Goal: Contribute content

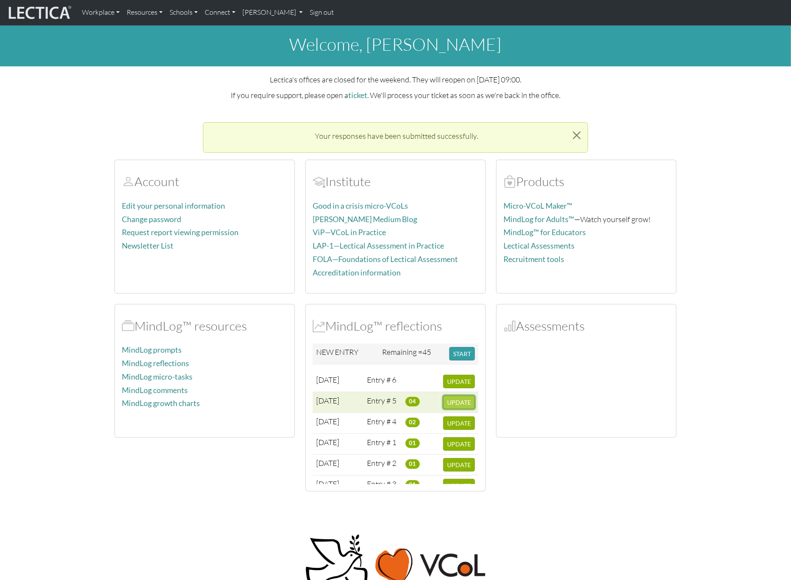
click at [457, 398] on span "UPDATE" at bounding box center [459, 401] width 24 height 7
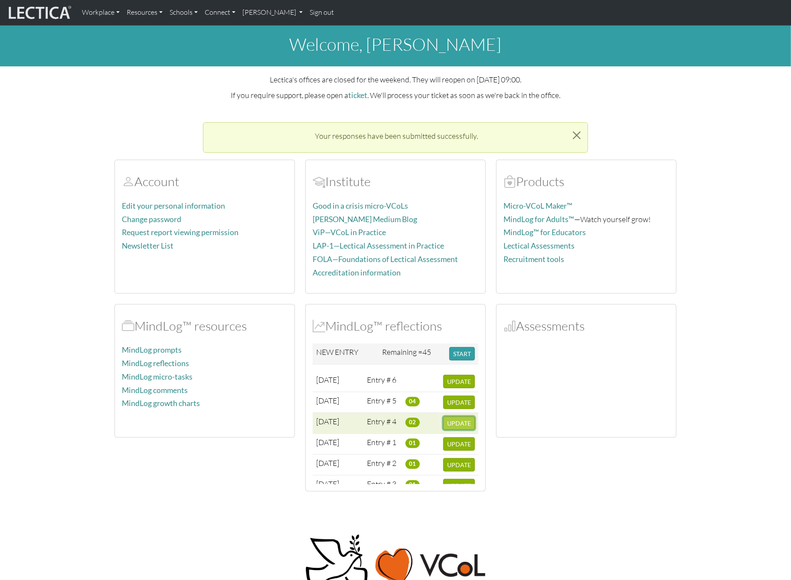
click at [466, 419] on span "UPDATE" at bounding box center [459, 422] width 24 height 7
click at [460, 482] on span "UPDATE" at bounding box center [459, 485] width 24 height 7
click at [463, 482] on span "UPDATE" at bounding box center [459, 485] width 24 height 7
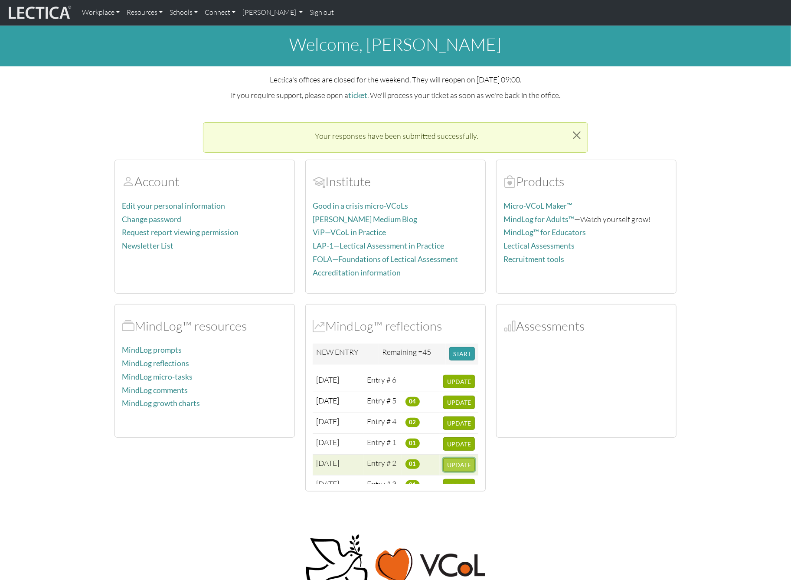
click at [458, 461] on span "UPDATE" at bounding box center [459, 464] width 24 height 7
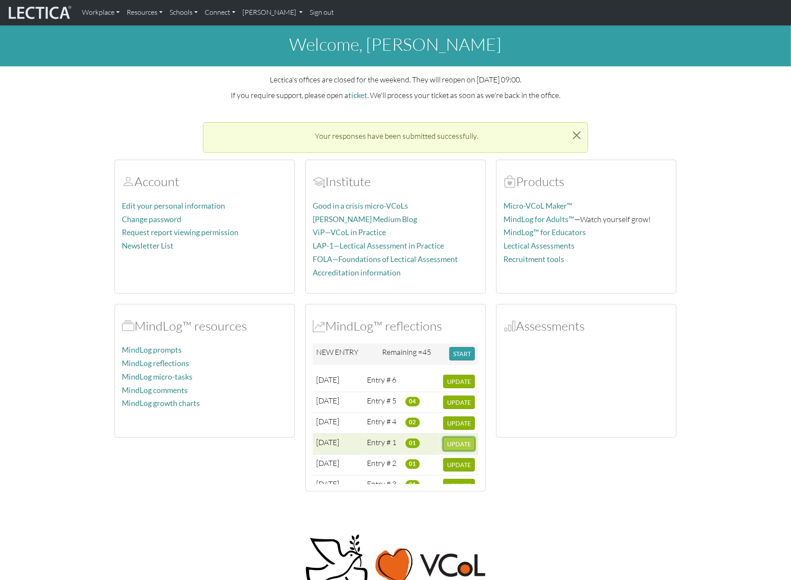
click at [464, 440] on span "UPDATE" at bounding box center [459, 443] width 24 height 7
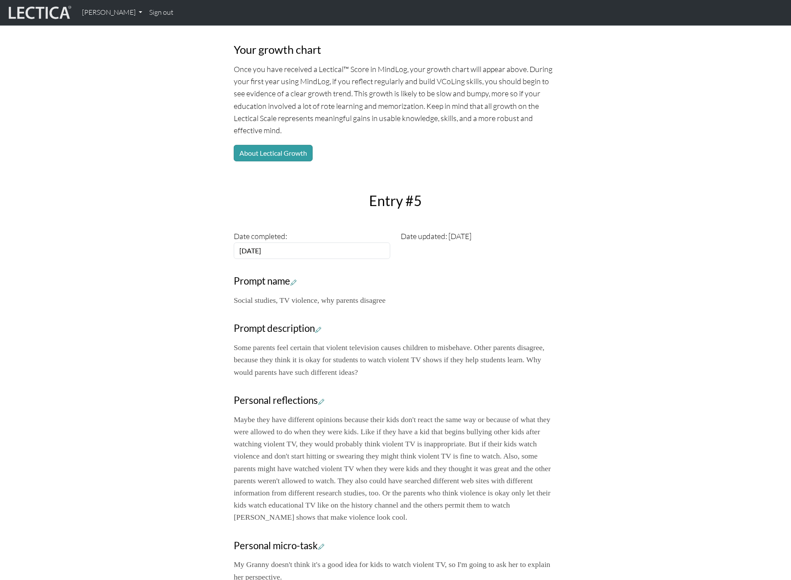
scroll to position [110, 0]
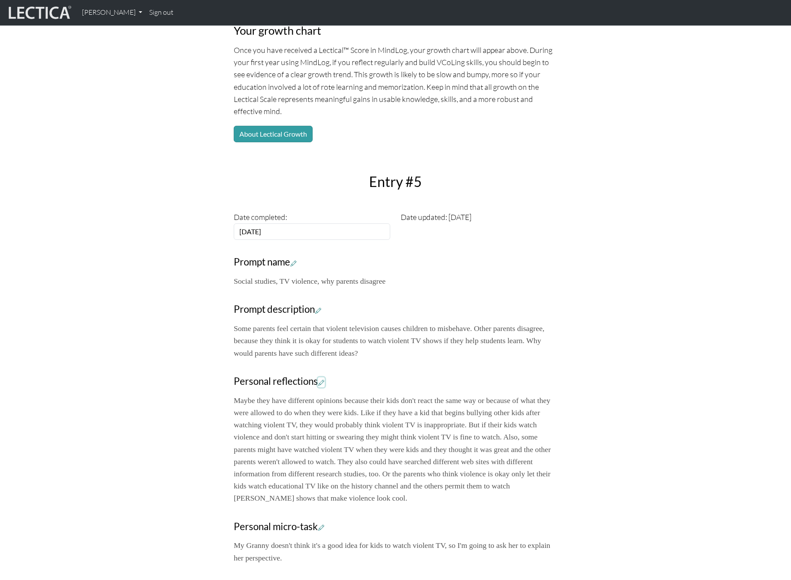
click at [318, 379] on icon at bounding box center [321, 382] width 6 height 7
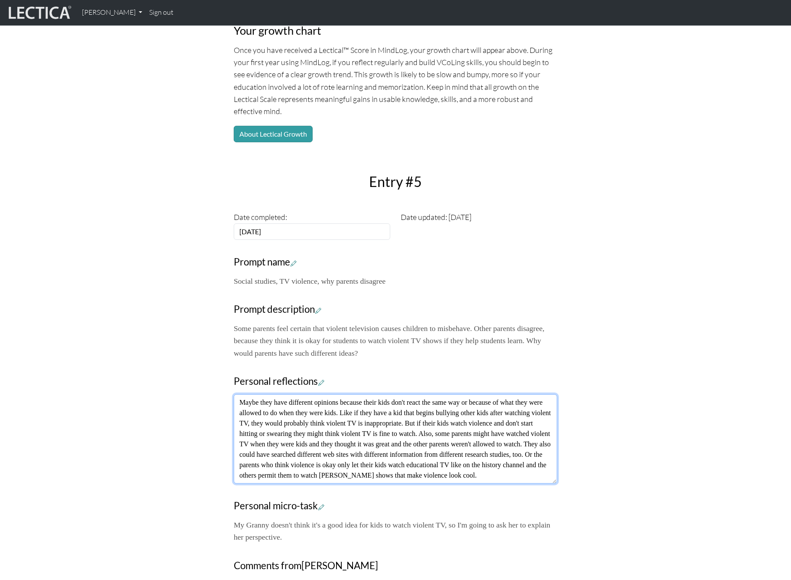
drag, startPoint x: 239, startPoint y: 356, endPoint x: 497, endPoint y: 438, distance: 271.4
click at [497, 438] on textarea "Maybe they have different opinions because their kids don't react the same way …" at bounding box center [395, 438] width 323 height 89
paste textarea "act the same way or because of what they were allowed to do when they were kids…"
type textarea "Maybe they have different opinions because their kids don't act the same way or…"
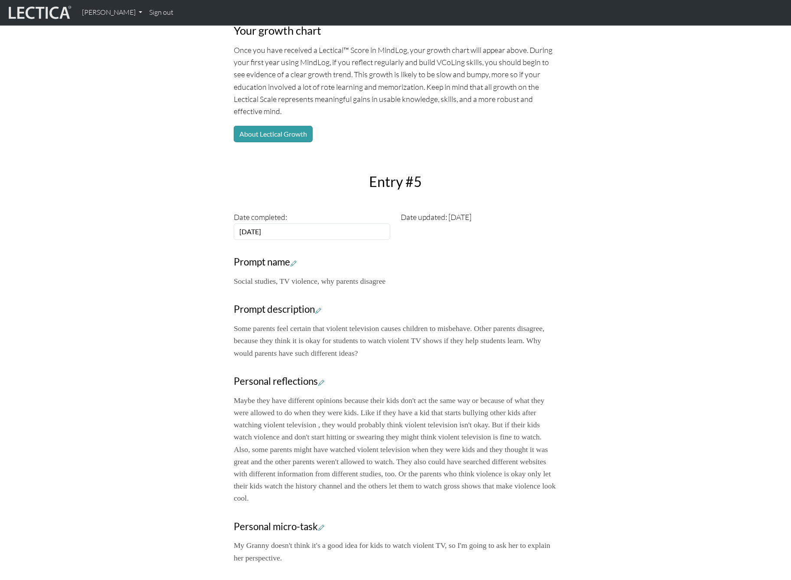
click at [659, 327] on div "Your growth chart Once you have received a Lectical™ Score in MindLog, your gro…" at bounding box center [395, 320] width 572 height 668
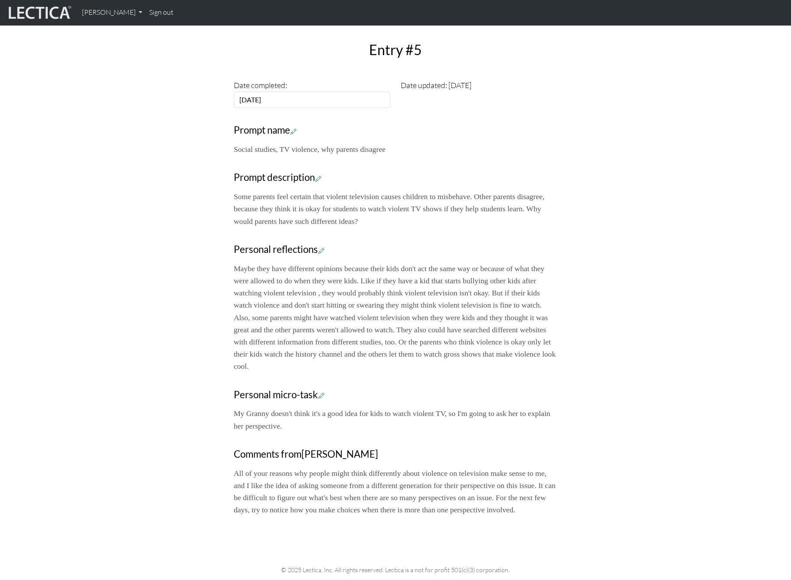
scroll to position [313, 0]
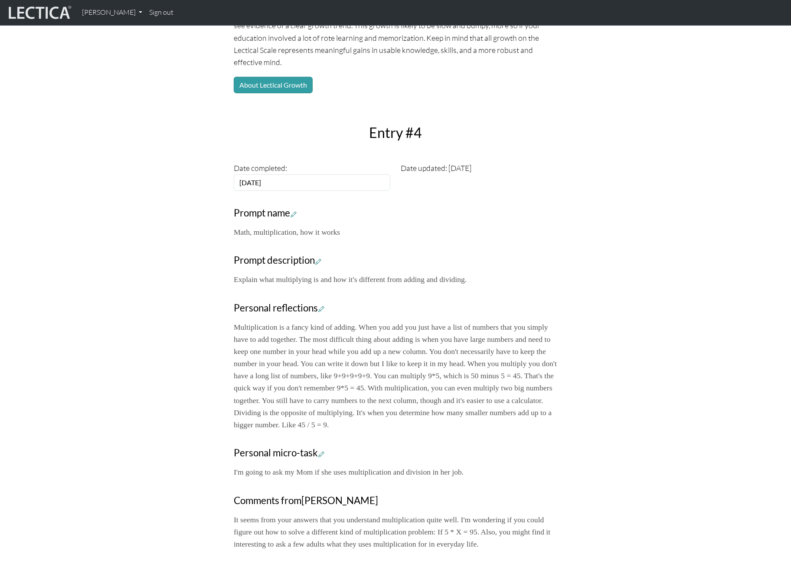
scroll to position [161, 0]
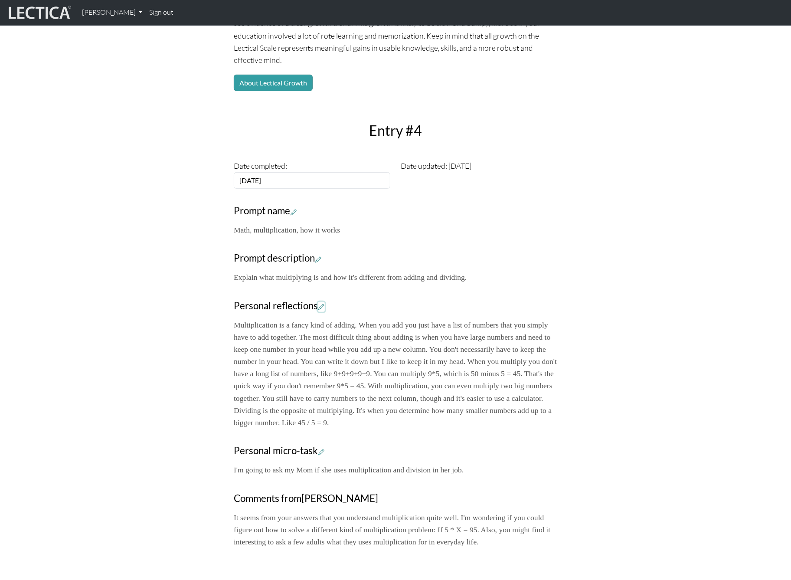
click at [318, 303] on icon at bounding box center [321, 306] width 6 height 7
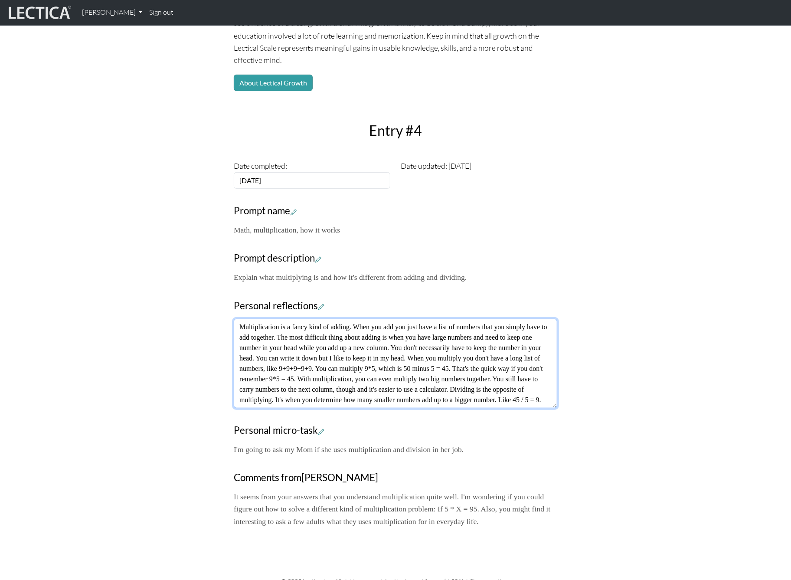
click at [437, 319] on textarea "Multiplication is a fancy kind of adding. When you add you just have a list of …" at bounding box center [395, 363] width 323 height 89
click at [520, 319] on textarea "Multiplication is a fancy kind of adding. When you add you just have a list of …" at bounding box center [395, 363] width 323 height 89
click at [333, 355] on textarea "Multiplication is a fancy kind of adding. When you add you just have a list of …" at bounding box center [395, 363] width 323 height 89
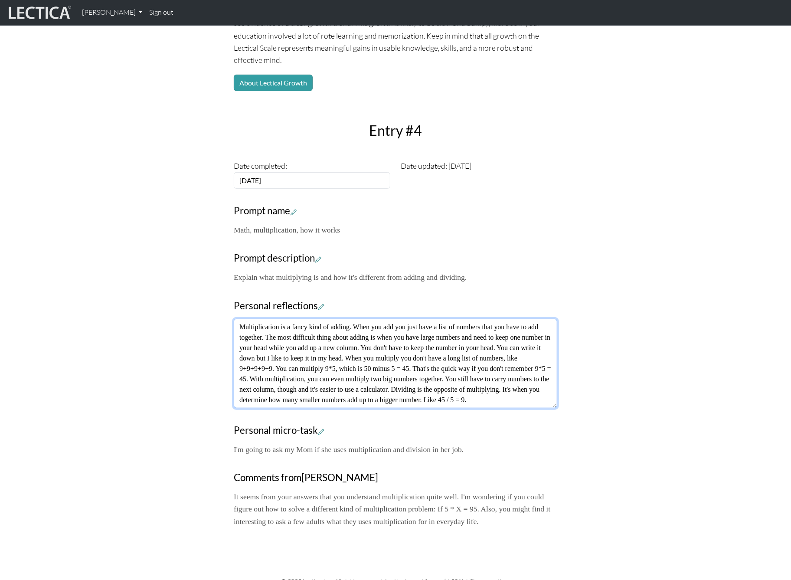
click at [333, 355] on textarea "Multiplication is a fancy kind of adding. When you add you just have a list of …" at bounding box center [395, 363] width 323 height 89
type textarea "Multiplication is a fancy kind of adding. When you add you just have a list of …"
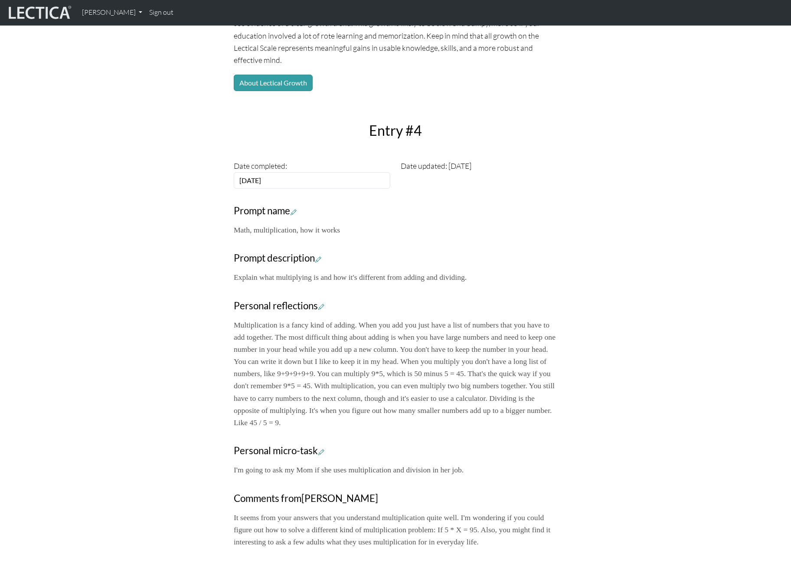
click at [159, 348] on div "Your growth chart Once you have received a Lectical™ Score in MindLog, your gro…" at bounding box center [395, 245] width 572 height 620
click at [345, 319] on p "Multiplication is a fancy kind of adding. When you add you just have a list of …" at bounding box center [395, 374] width 323 height 110
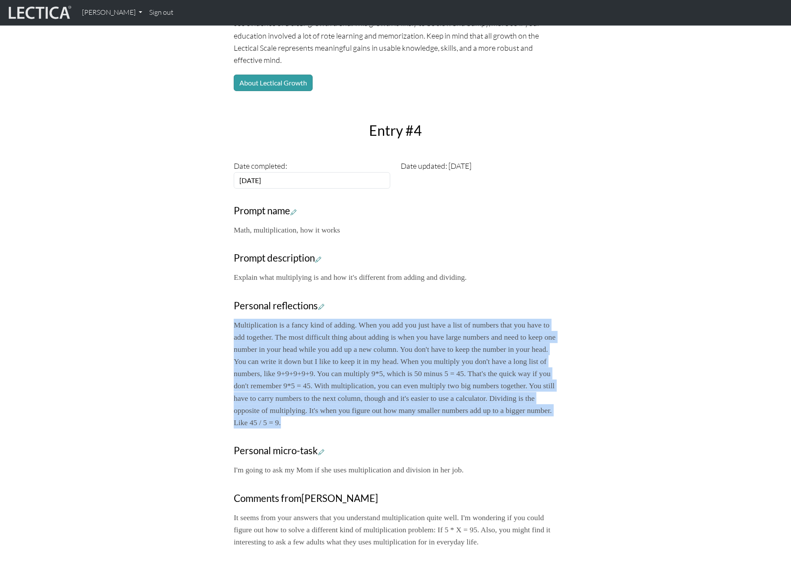
drag, startPoint x: 235, startPoint y: 282, endPoint x: 314, endPoint y: 373, distance: 120.7
click at [314, 373] on p "Multiplication is a fancy kind of adding. When you add you just have a list of …" at bounding box center [395, 374] width 323 height 110
copy p "Multiplication is a fancy kind of adding. When you add you just have a list of …"
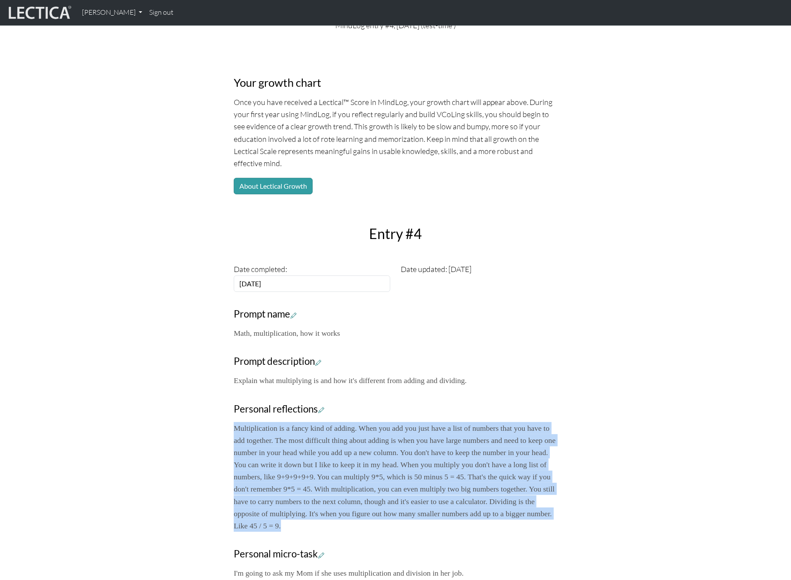
scroll to position [0, 0]
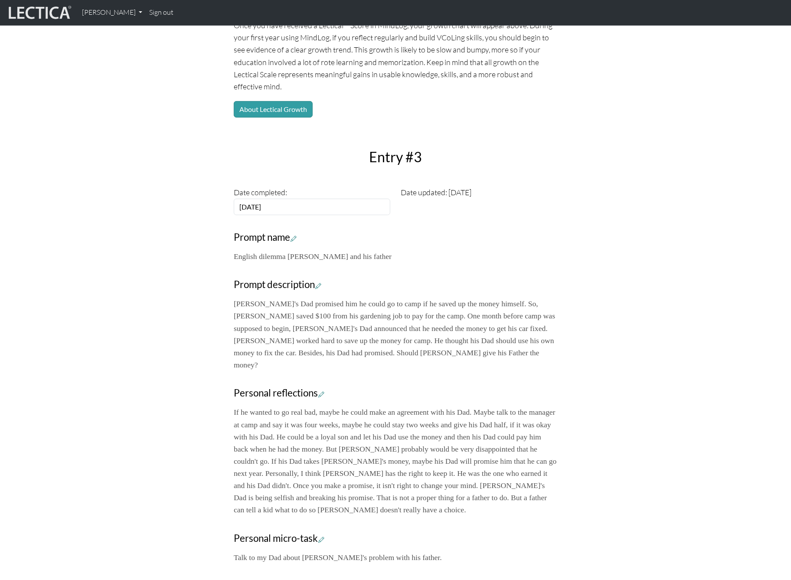
scroll to position [135, 0]
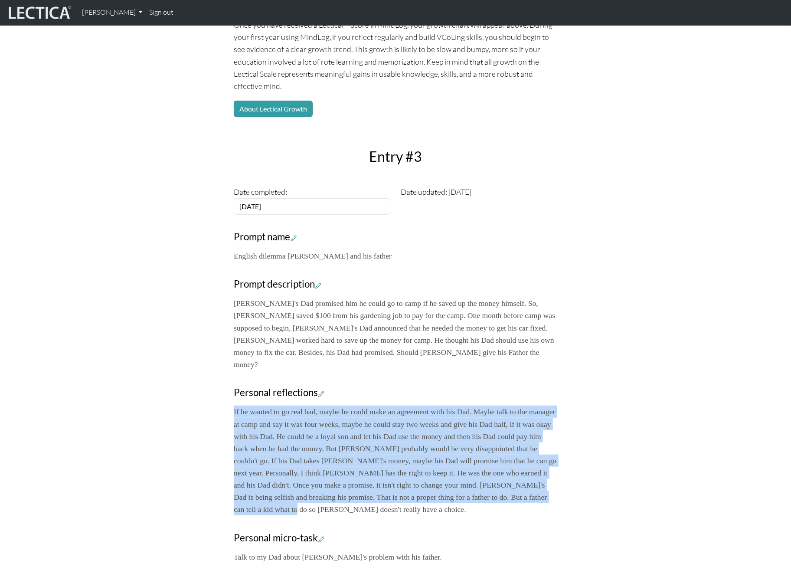
drag, startPoint x: 261, startPoint y: 446, endPoint x: 229, endPoint y: 356, distance: 96.1
click at [229, 356] on div "Your growth chart Once you have received a Lectical™ Score in MindLog, your gro…" at bounding box center [396, 305] width 334 height 647
copy p "If he wanted to go real bad, maybe he could make an agreement with his Dad. May…"
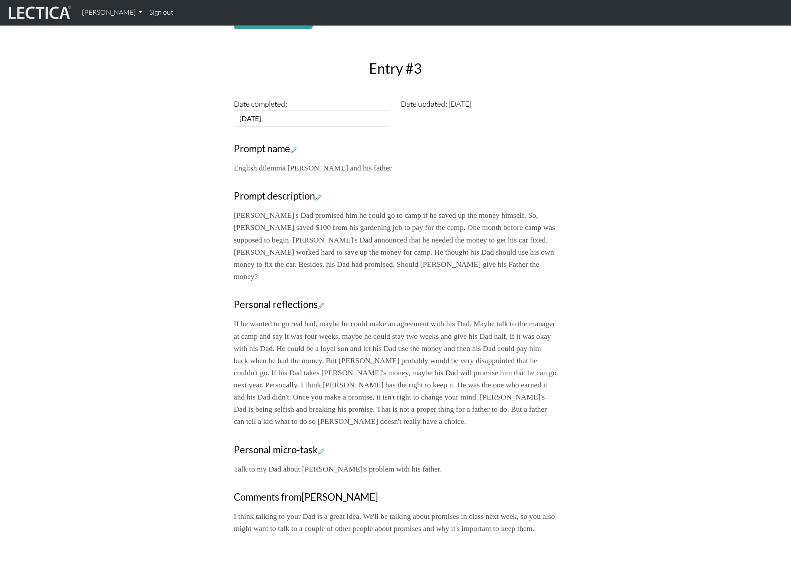
scroll to position [223, 0]
click at [318, 301] on icon at bounding box center [321, 304] width 6 height 7
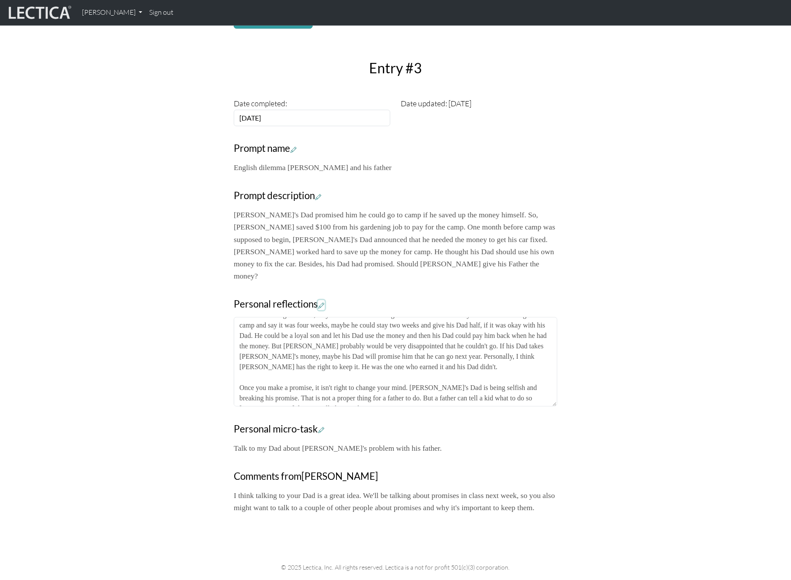
scroll to position [20, 0]
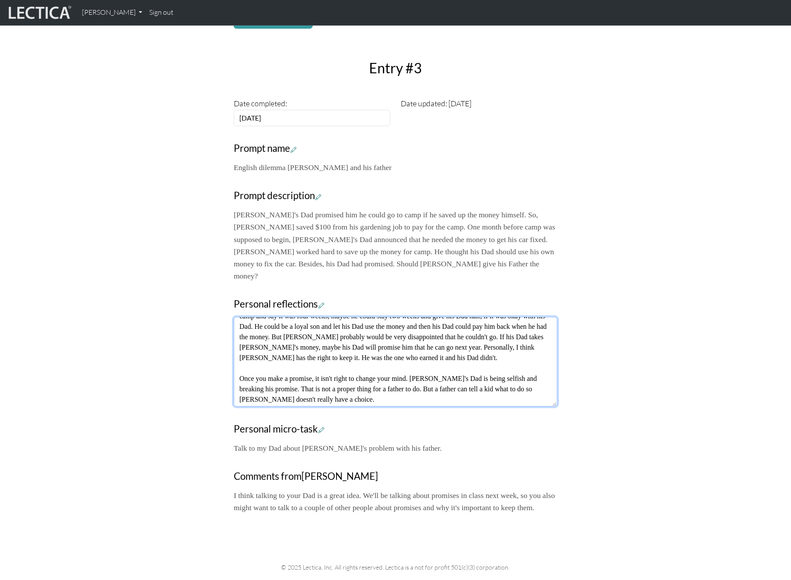
click at [475, 317] on textarea "If he wanted to go real bad, maybe he could make an agreement with his Dad. May…" at bounding box center [395, 361] width 323 height 89
click at [399, 317] on textarea "If he wanted to go real bad, maybe he could make an agreement with his Dad. May…" at bounding box center [395, 361] width 323 height 89
click at [381, 332] on textarea "If he wanted to go real bad, maybe he could make an agreement with his Dad. May…" at bounding box center [395, 361] width 323 height 89
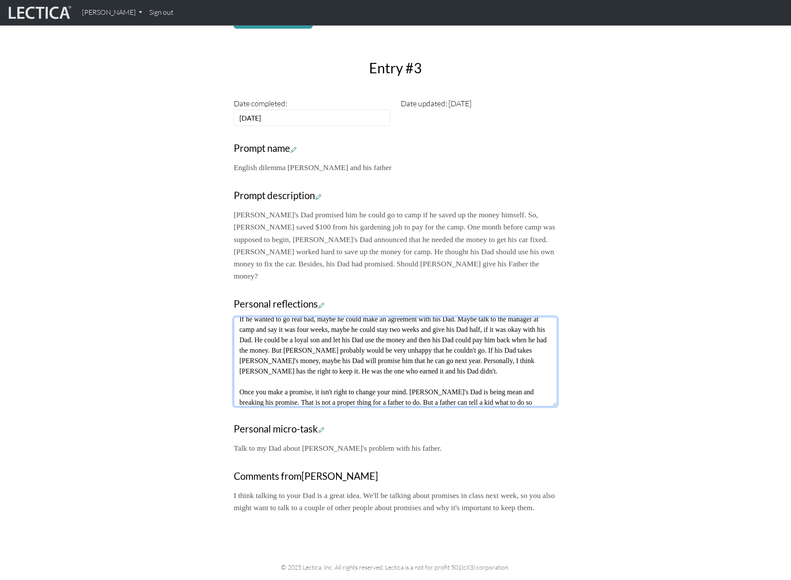
scroll to position [0, 0]
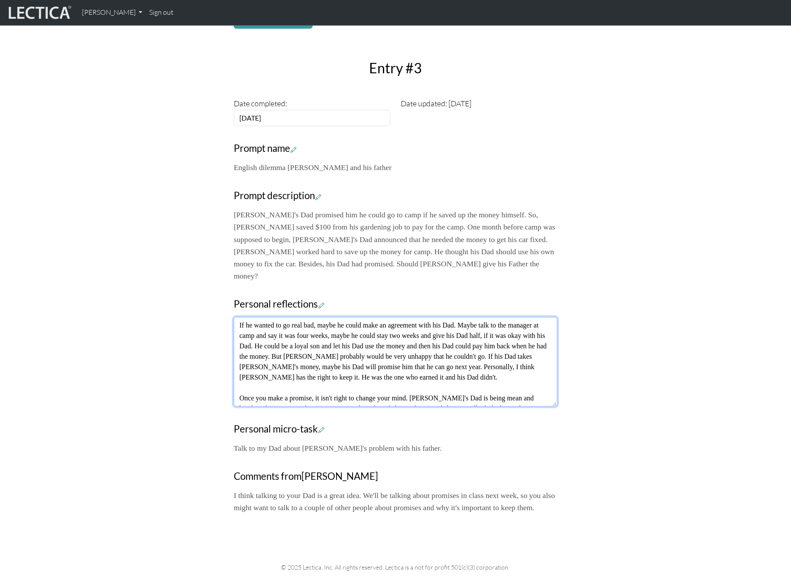
drag, startPoint x: 316, startPoint y: 337, endPoint x: 229, endPoint y: 259, distance: 116.7
click at [234, 317] on textarea "If he wanted to go real bad, maybe he could make an agreement with his Dad. May…" at bounding box center [395, 361] width 323 height 89
click at [350, 317] on textarea "If he wanted to go real bad, maybe he could make an agreement with his Dad. May…" at bounding box center [395, 361] width 323 height 89
click at [302, 317] on textarea "If he wanted to go real bad, maybe he could make an agreement with his Dad. May…" at bounding box center [395, 361] width 323 height 89
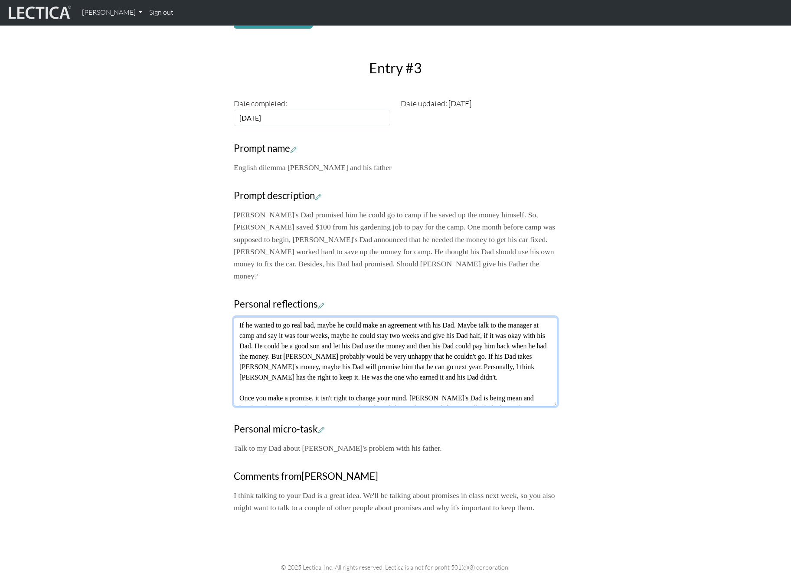
click at [249, 317] on textarea "If he wanted to go real bad, maybe he could make an agreement with his Dad. May…" at bounding box center [395, 361] width 323 height 89
type textarea "If he wanted to go real bad, maybe he could make an agreement with his Dad. May…"
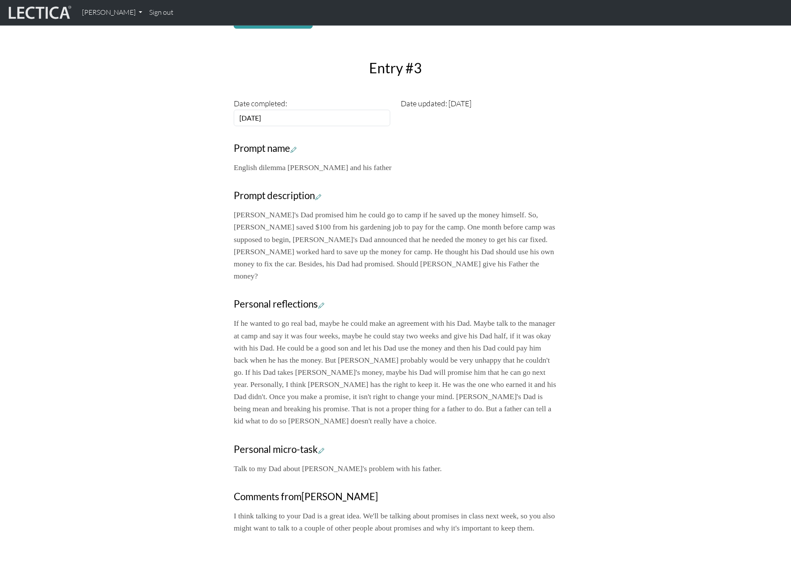
click at [90, 297] on div "Your growth chart Once you have received a Lectical™ Score in MindLog, your gro…" at bounding box center [395, 207] width 791 height 668
click at [318, 301] on icon at bounding box center [321, 304] width 6 height 7
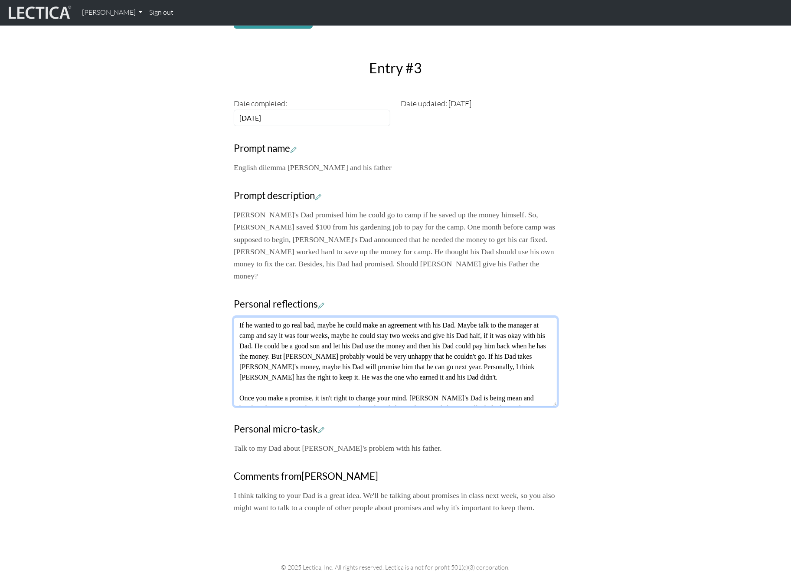
drag, startPoint x: 385, startPoint y: 265, endPoint x: 421, endPoint y: 266, distance: 35.6
click at [421, 317] on textarea "If he wanted to go real bad, maybe he could make an agreement with his Dad. May…" at bounding box center [395, 361] width 323 height 89
type textarea "If he wanted to go real bad, maybe he could make a deal with his Dad. Maybe tal…"
click at [682, 258] on div "Your growth chart Once you have received a Lectical™ Score in MindLog, your gro…" at bounding box center [395, 197] width 791 height 648
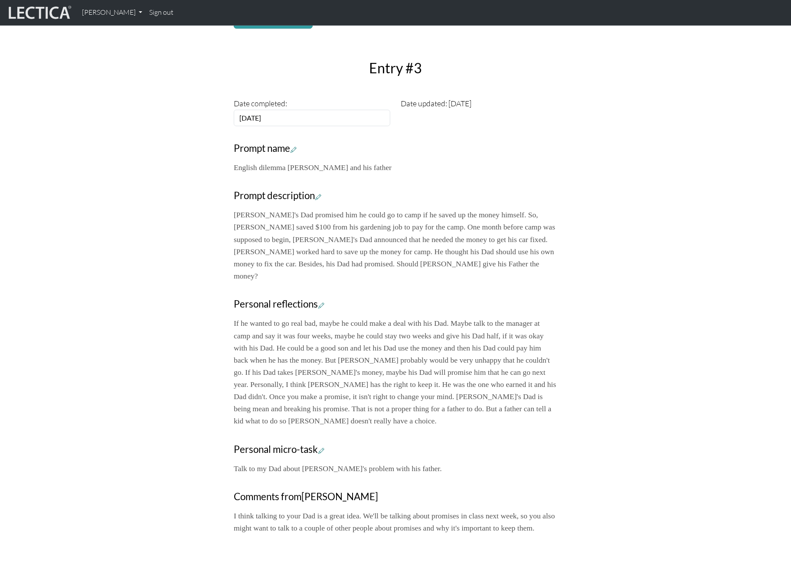
click at [332, 317] on p "If he wanted to go real bad, maybe he could make a deal with his Dad. Maybe tal…" at bounding box center [395, 372] width 323 height 110
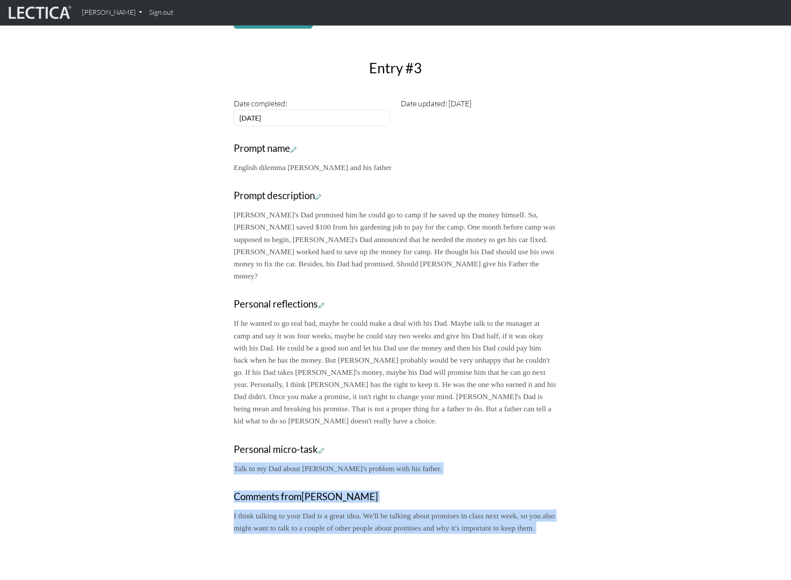
drag, startPoint x: 336, startPoint y: 299, endPoint x: 296, endPoint y: 294, distance: 39.9
click at [336, 317] on p "If he wanted to go real bad, maybe he could make a deal with his Dad. Maybe tal…" at bounding box center [395, 372] width 323 height 110
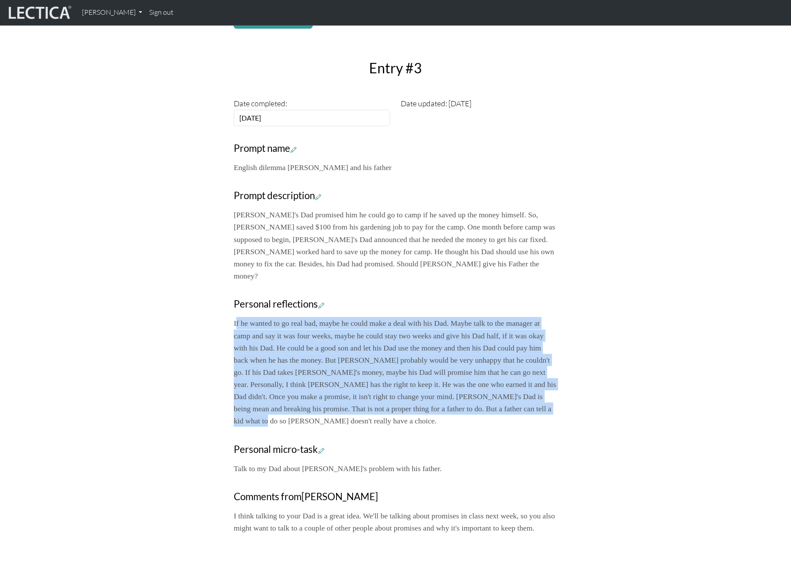
drag, startPoint x: 235, startPoint y: 264, endPoint x: 556, endPoint y: 349, distance: 331.9
click at [556, 349] on p "If he wanted to go real bad, maybe he could make a deal with his Dad. Maybe tal…" at bounding box center [395, 372] width 323 height 110
copy p "f he wanted to go real bad, maybe he could make a deal with his Dad. Maybe talk…"
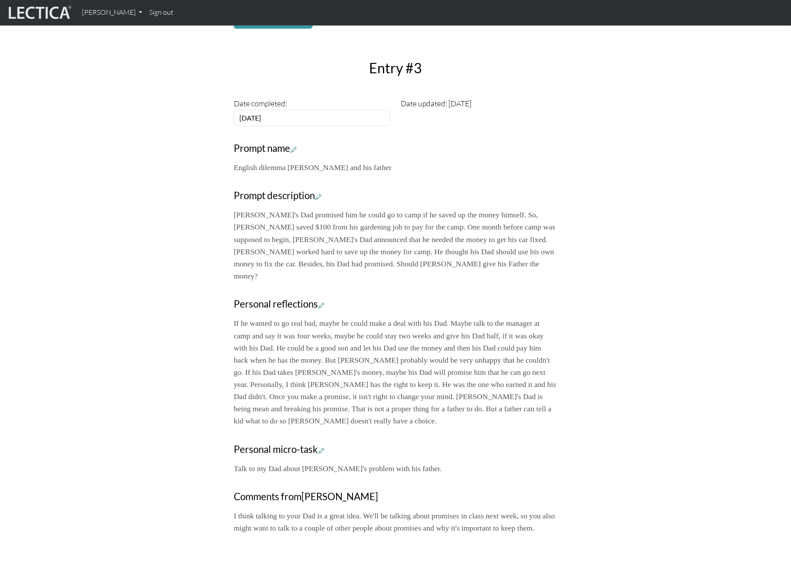
click at [553, 444] on h3 "Personal micro-task" at bounding box center [395, 450] width 323 height 12
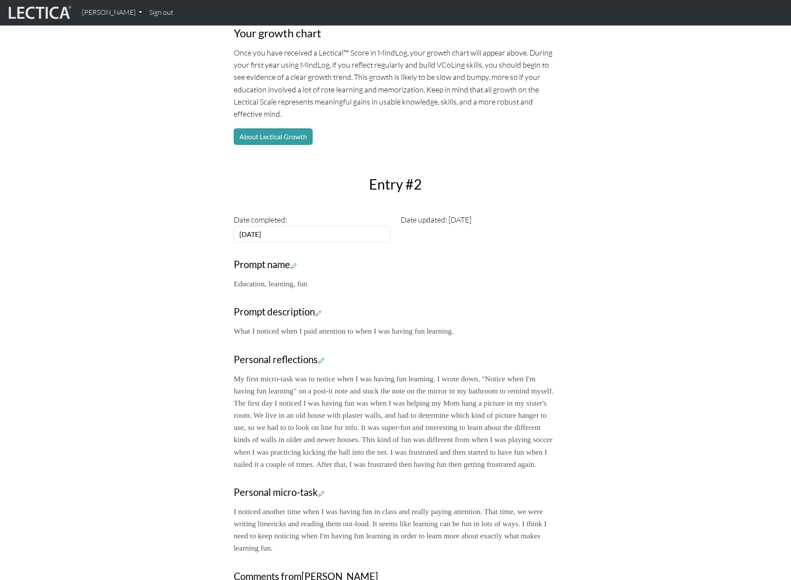
scroll to position [123, 0]
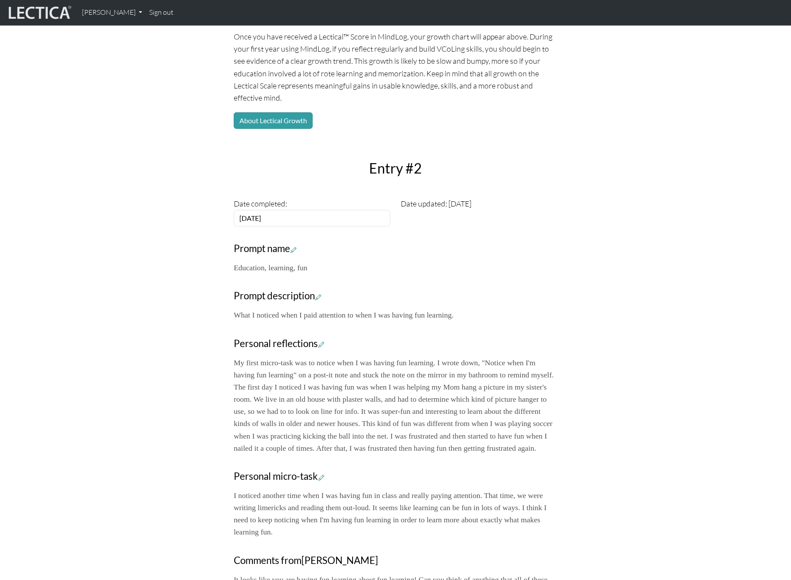
click at [457, 356] on p "My first micro-task was to notice when I was having fun learning. I wrote down,…" at bounding box center [395, 405] width 323 height 98
click at [318, 341] on icon at bounding box center [321, 344] width 6 height 7
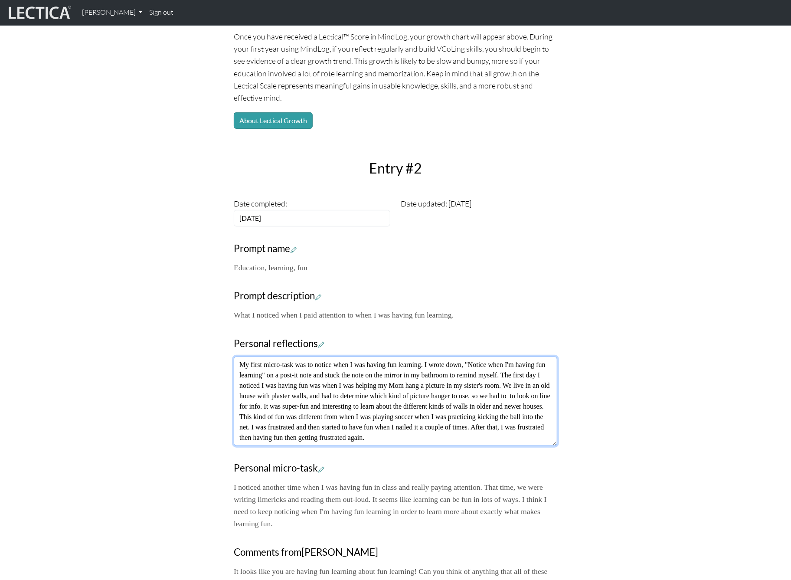
click at [370, 356] on textarea "My first micro-task was to notice when I was having fun learning. I wrote down,…" at bounding box center [395, 400] width 323 height 89
type textarea "My first micro-task was to notice when I was having fun learning. I wrote down,…"
click at [674, 328] on div "Your growth chart Once you have received a Lectical™ Score in MindLog, your gro…" at bounding box center [395, 291] width 572 height 636
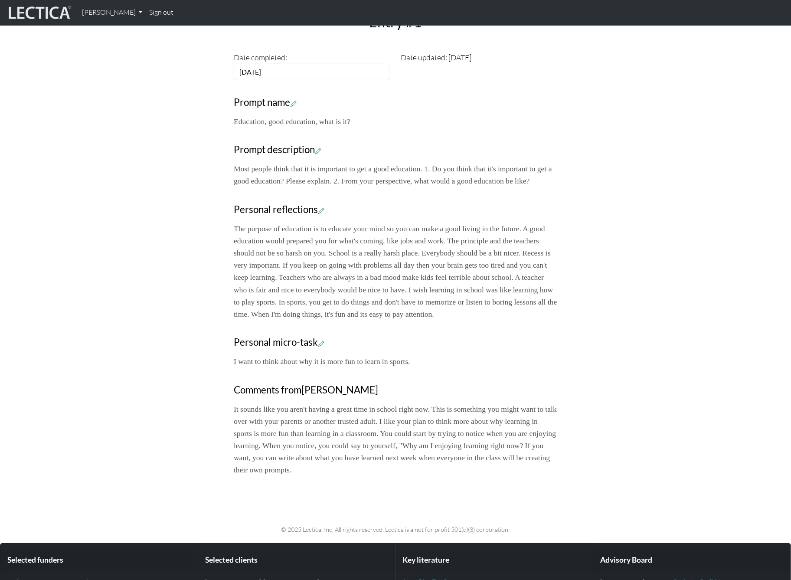
scroll to position [290, 0]
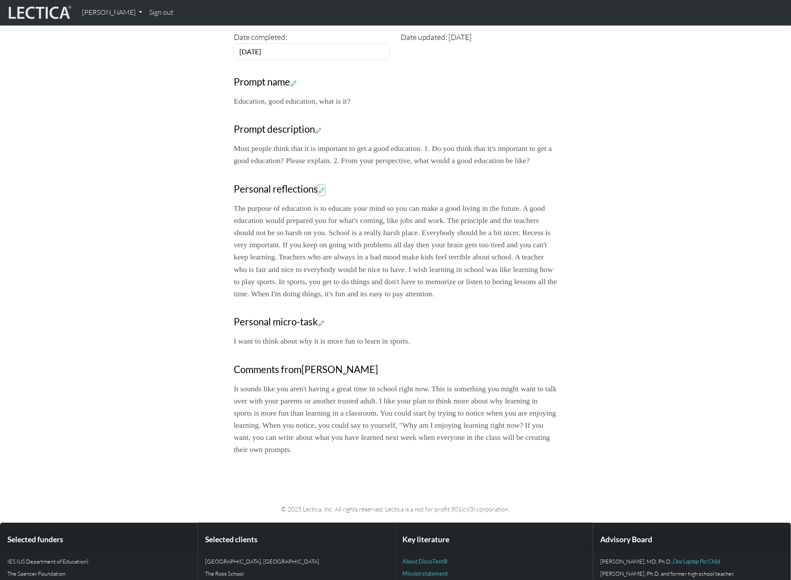
click at [318, 186] on icon at bounding box center [321, 189] width 6 height 7
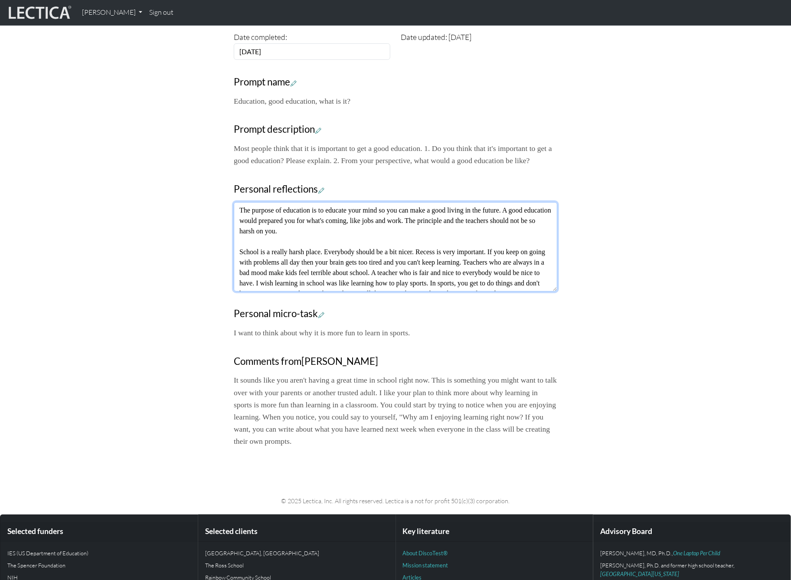
click at [313, 202] on textarea "The purpose of education is to educate your mind so you can make a good living …" at bounding box center [395, 246] width 323 height 89
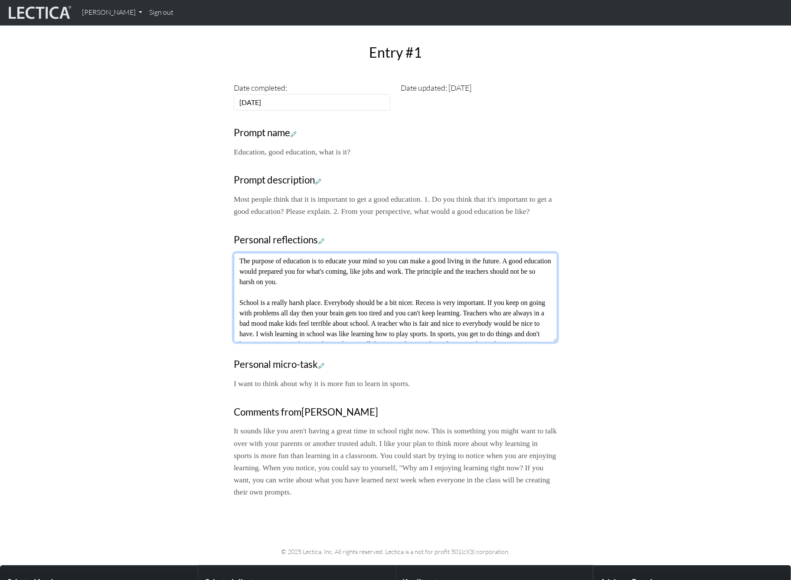
scroll to position [227, 0]
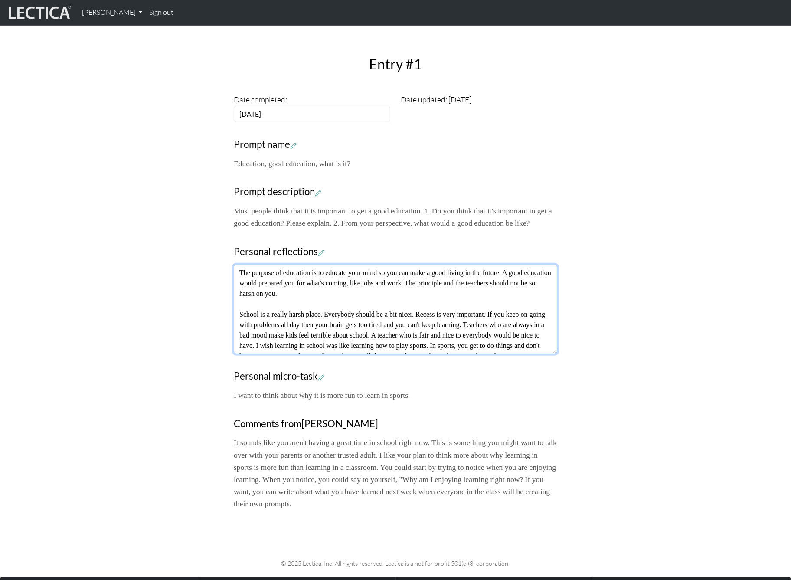
type textarea "The purpose of education is to educate your mind so you can make a good living …"
click at [712, 271] on div "Your growth chart Once you have received a Lectical™ Score in MindLog, your gro…" at bounding box center [395, 193] width 791 height 648
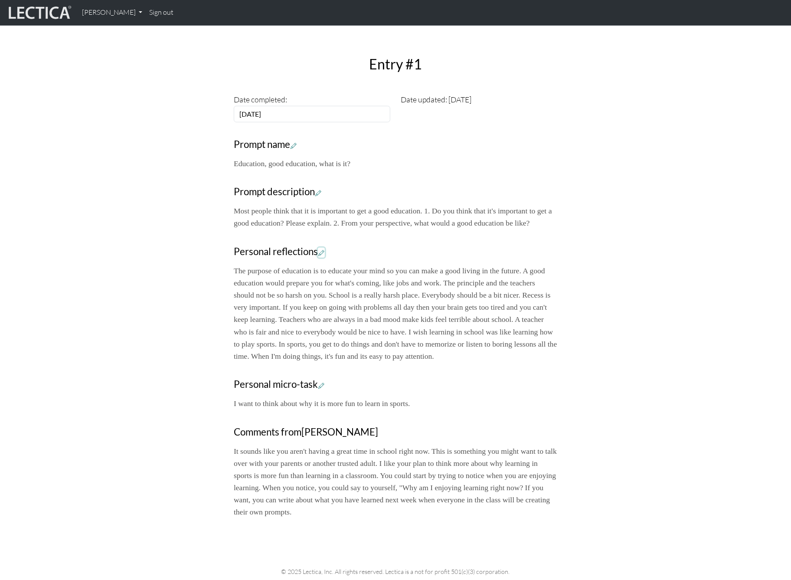
click at [318, 249] on icon at bounding box center [321, 252] width 6 height 7
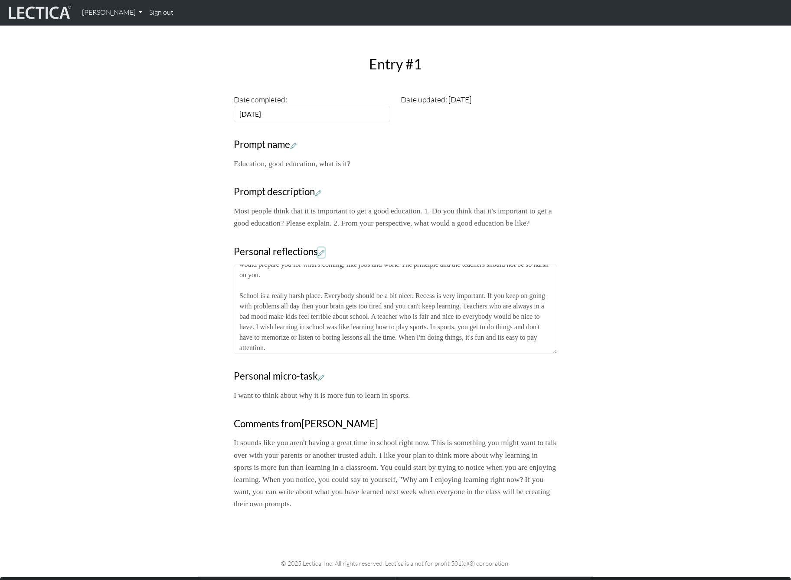
scroll to position [20, 0]
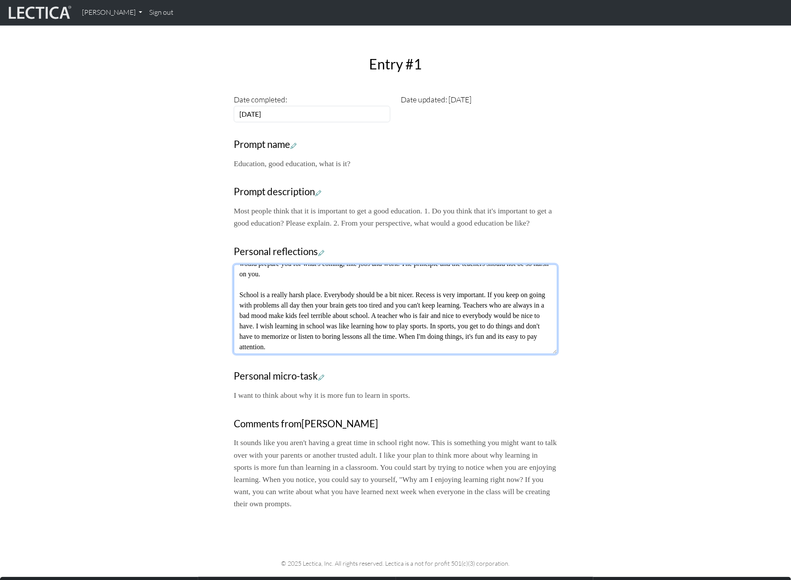
drag, startPoint x: 500, startPoint y: 267, endPoint x: 524, endPoint y: 268, distance: 24.3
click at [524, 268] on textarea "The purpose of education is to educate your mind so you can make a good living …" at bounding box center [395, 308] width 323 height 89
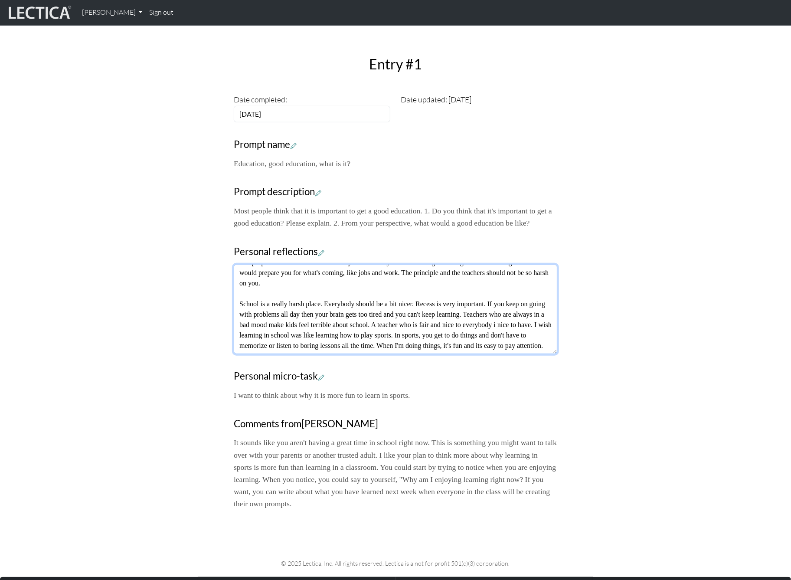
scroll to position [10, 0]
type textarea "The purpose of education is to educate your mind so you can make a good living …"
click at [664, 235] on div "Your growth chart Once you have received a Lectical™ Score in MindLog, your gro…" at bounding box center [395, 193] width 572 height 648
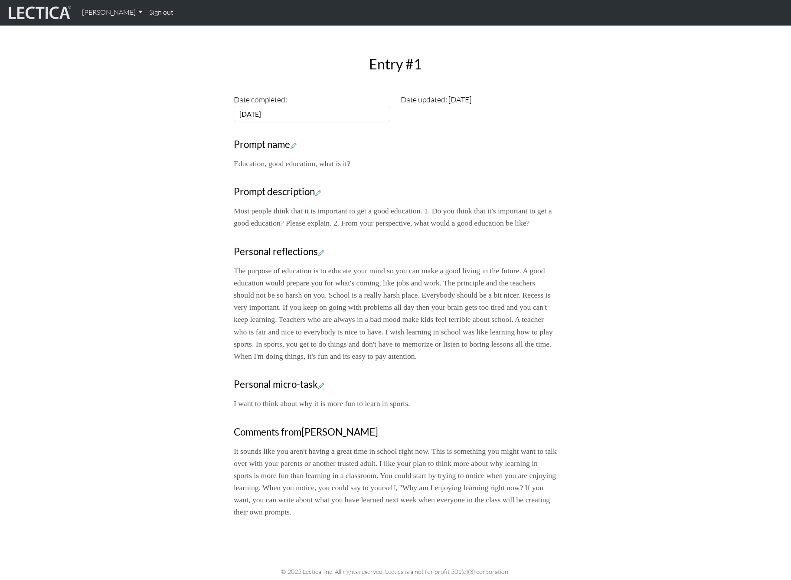
click at [140, 246] on div "Your growth chart Once you have received a Lectical™ Score in MindLog, your gro…" at bounding box center [395, 197] width 572 height 656
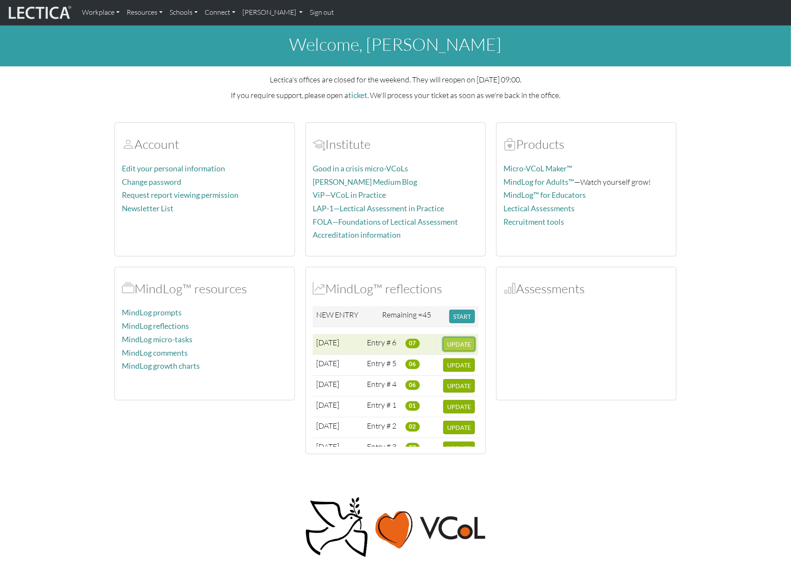
click at [462, 340] on span "UPDATE" at bounding box center [459, 343] width 24 height 7
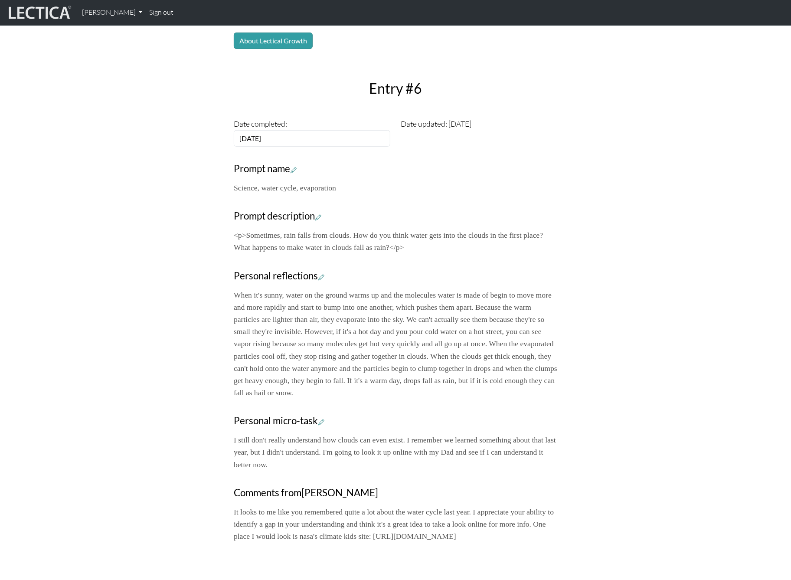
scroll to position [204, 0]
click at [319, 272] on icon at bounding box center [321, 275] width 6 height 7
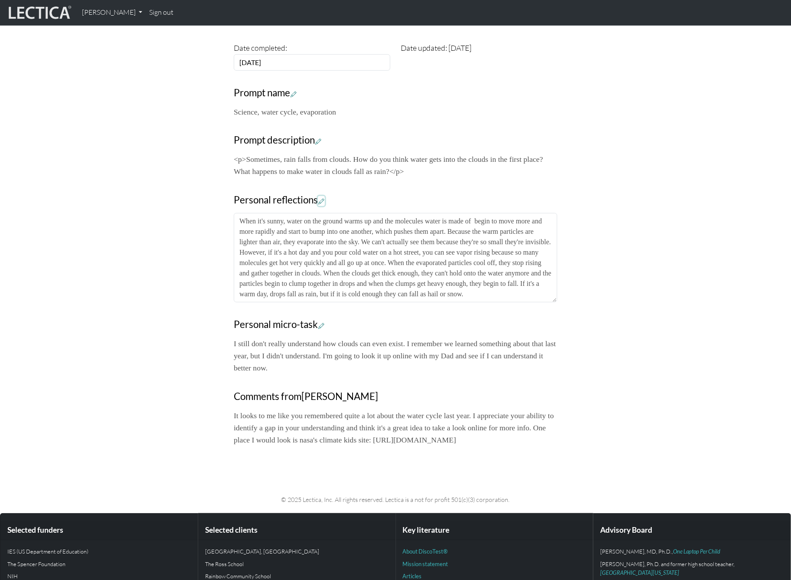
scroll to position [282, 0]
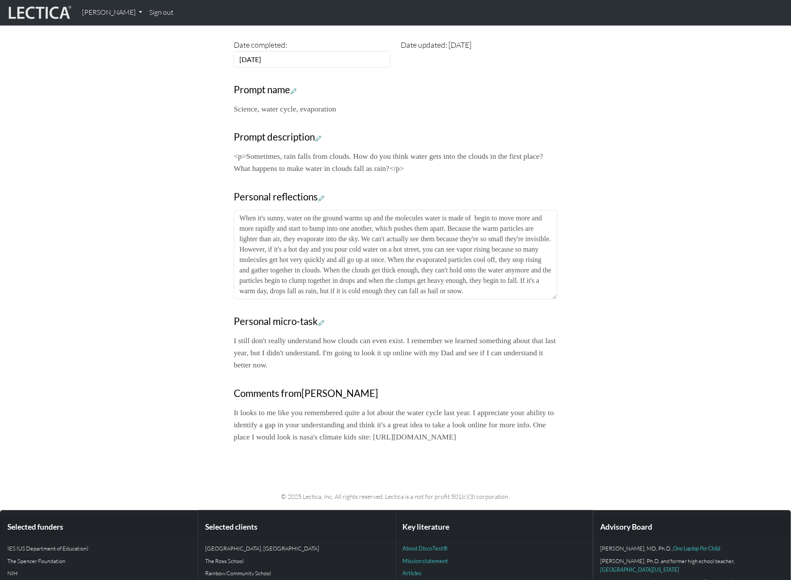
click at [655, 228] on div "Your growth chart Once you have received a Lectical™ Score in MindLog, your gro…" at bounding box center [395, 132] width 572 height 636
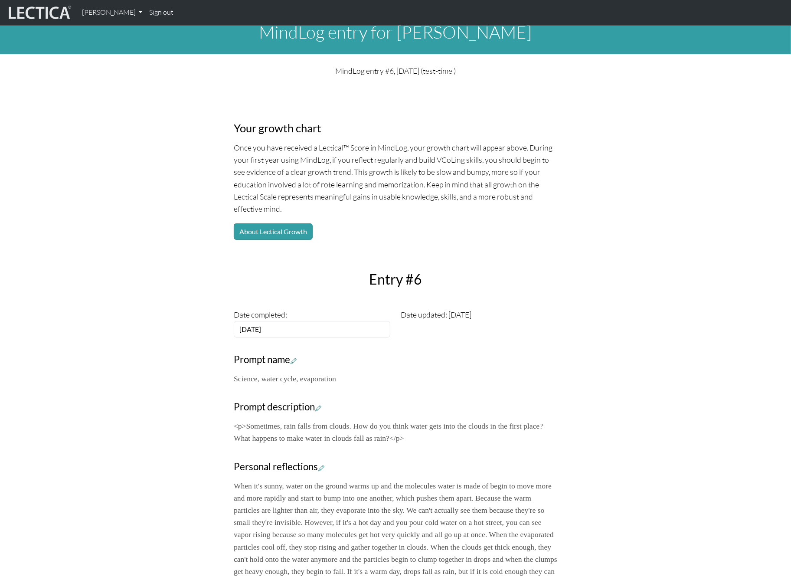
scroll to position [13, 0]
